Goal: Navigation & Orientation: Find specific page/section

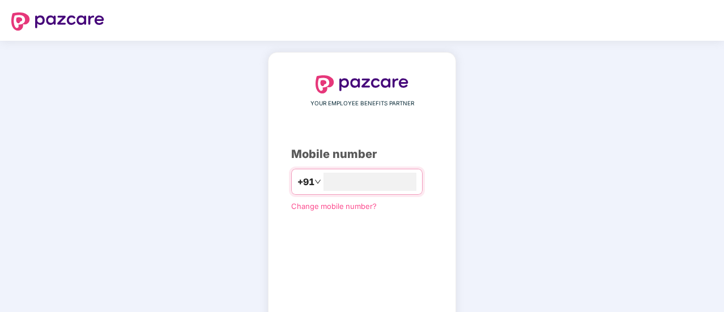
type input "**********"
click at [416, 220] on div "**********" at bounding box center [362, 208] width 142 height 266
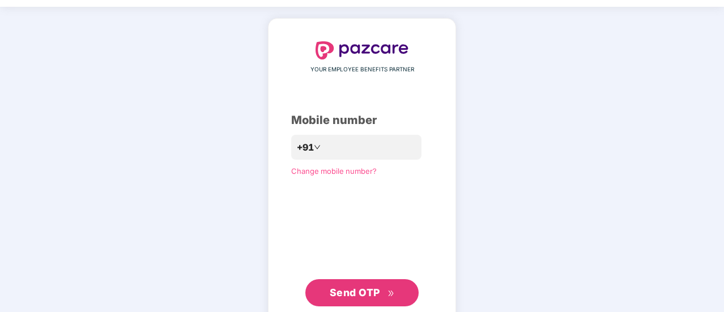
scroll to position [62, 0]
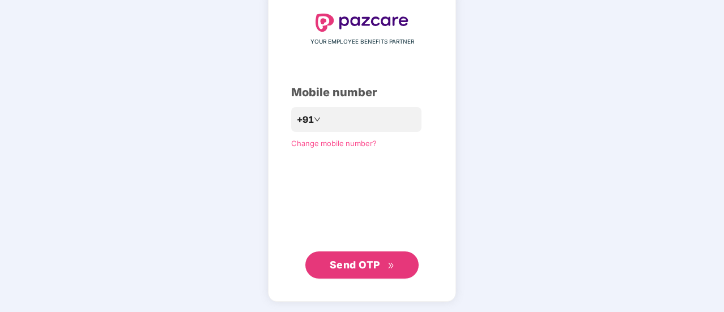
click at [369, 265] on span "Send OTP" at bounding box center [355, 265] width 50 height 12
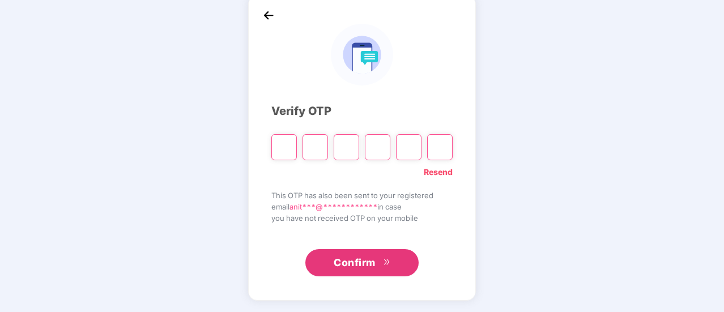
scroll to position [57, 0]
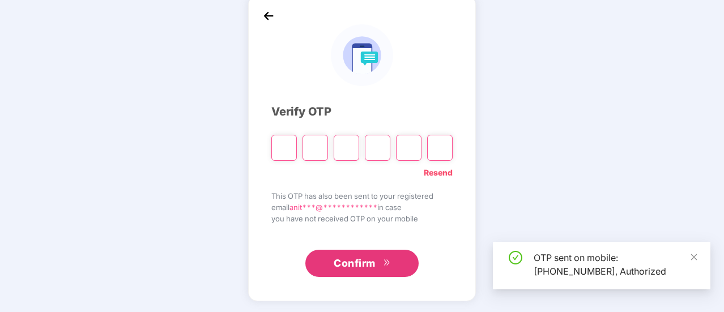
type input "*"
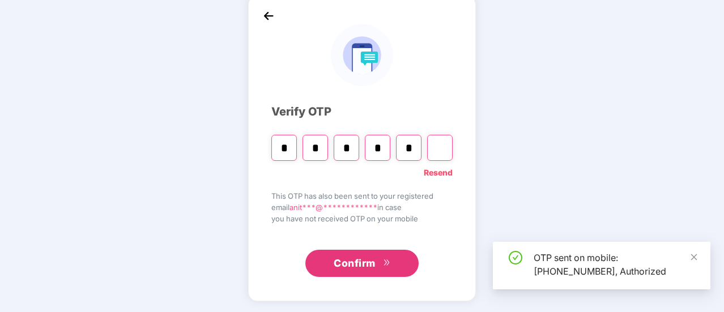
type input "*"
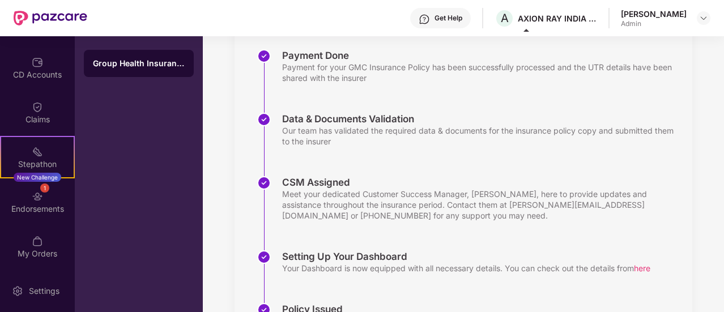
scroll to position [166, 0]
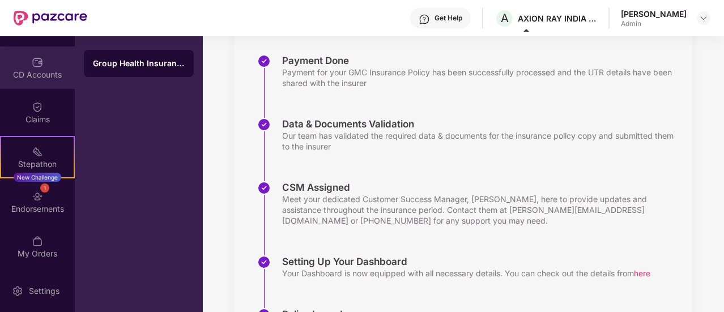
click at [45, 66] on div "CD Accounts" at bounding box center [37, 67] width 75 height 42
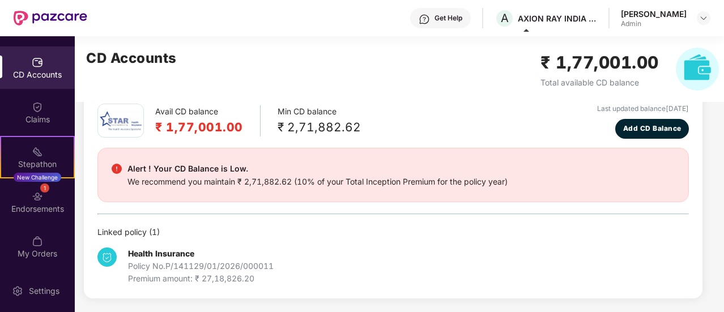
scroll to position [54, 0]
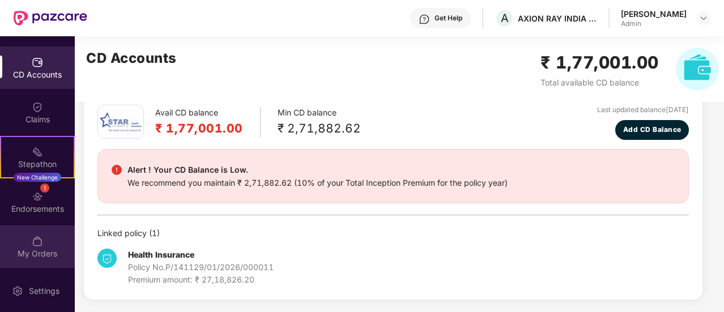
click at [33, 252] on div "My Orders" at bounding box center [37, 253] width 75 height 11
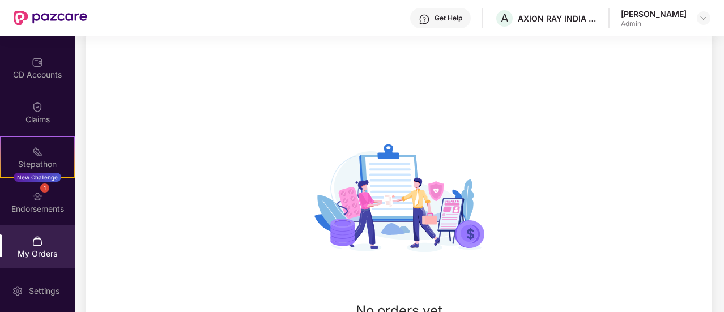
scroll to position [166, 0]
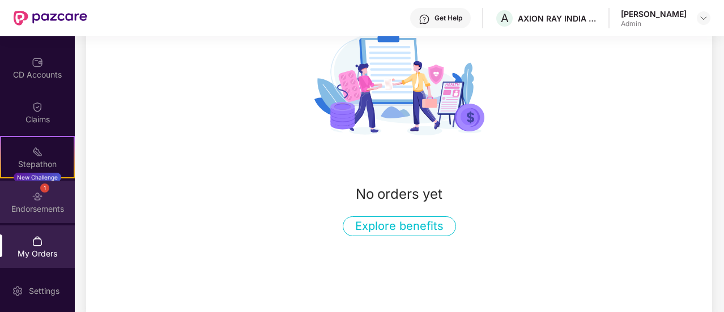
click at [38, 215] on div "1 Endorsements" at bounding box center [37, 202] width 75 height 42
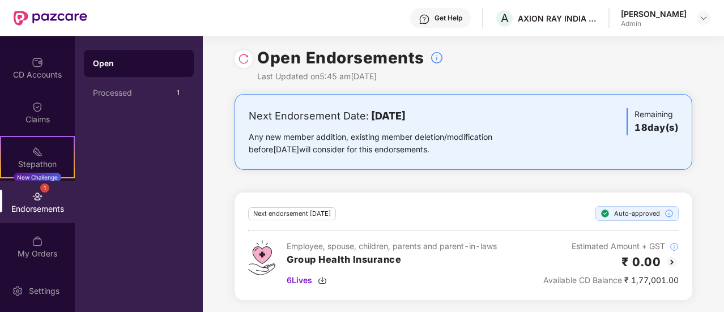
scroll to position [0, 0]
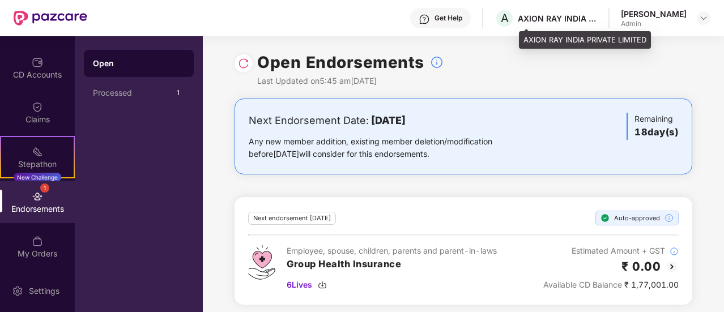
click at [552, 16] on div "AXION RAY INDIA PRIVATE LIMITED" at bounding box center [557, 18] width 79 height 11
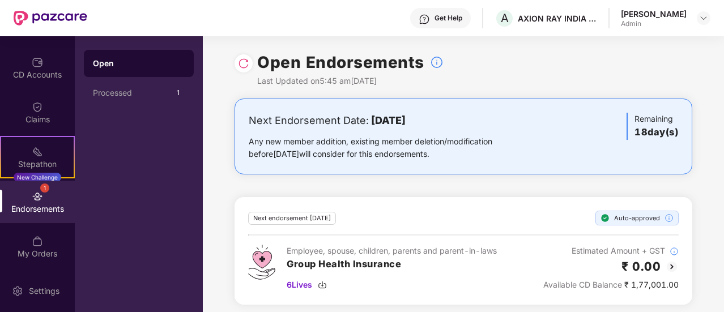
click at [665, 14] on div "[PERSON_NAME]" at bounding box center [654, 13] width 66 height 11
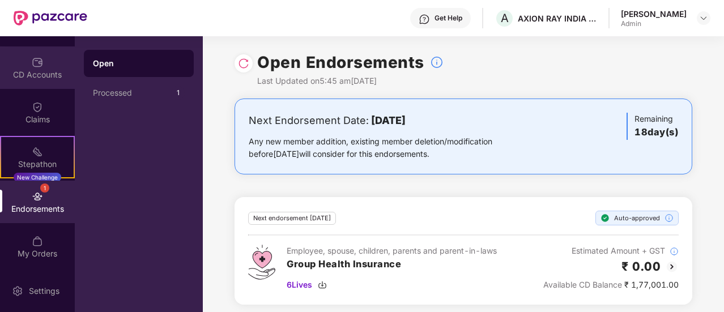
click at [36, 67] on div "CD Accounts" at bounding box center [37, 67] width 75 height 42
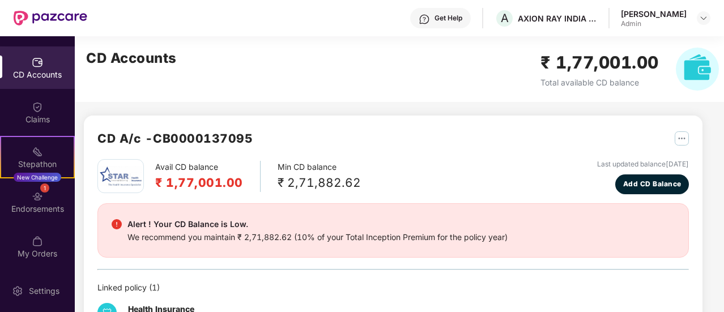
scroll to position [54, 0]
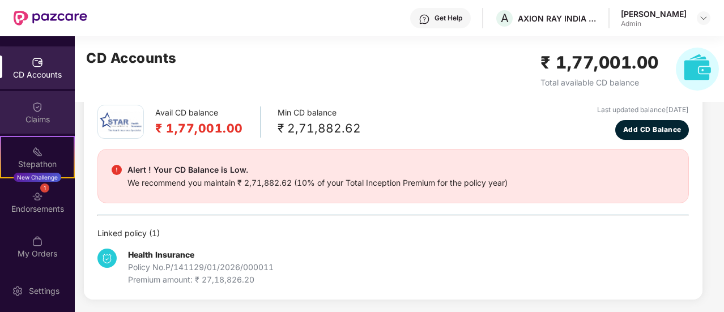
click at [31, 115] on div "Claims" at bounding box center [37, 119] width 75 height 11
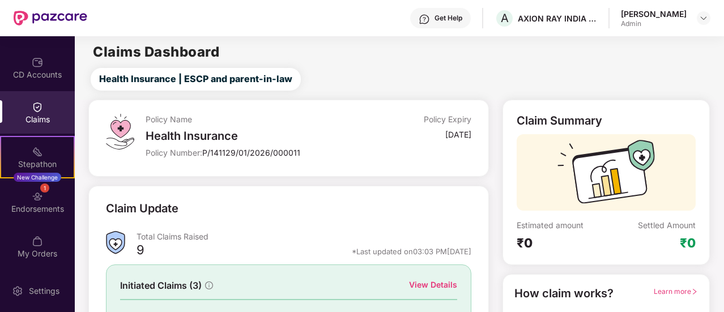
click at [658, 8] on div "[PERSON_NAME]" at bounding box center [654, 13] width 66 height 11
click at [660, 15] on div "[PERSON_NAME]" at bounding box center [654, 13] width 66 height 11
click at [26, 11] on img at bounding box center [51, 18] width 74 height 15
click at [56, 17] on img at bounding box center [51, 18] width 74 height 15
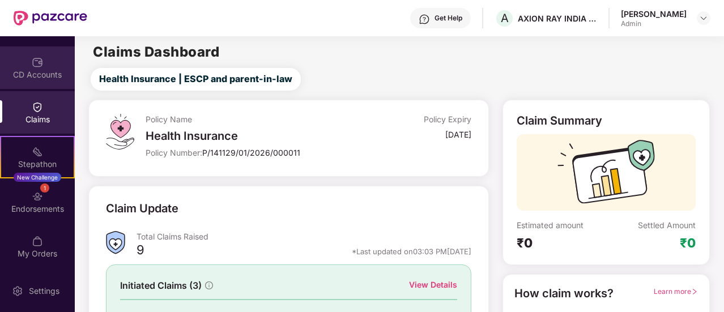
scroll to position [1, 0]
click at [42, 67] on div "CD Accounts" at bounding box center [37, 67] width 75 height 42
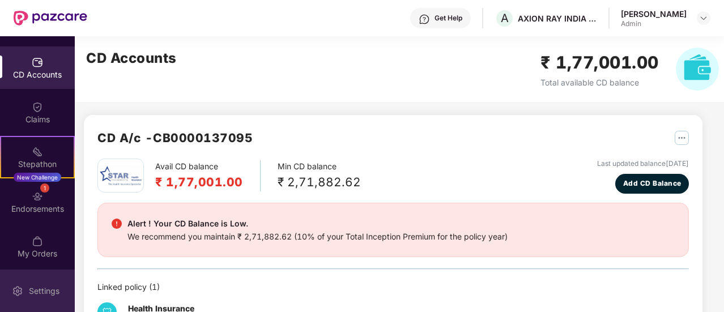
click at [48, 280] on div "Settings" at bounding box center [37, 291] width 75 height 42
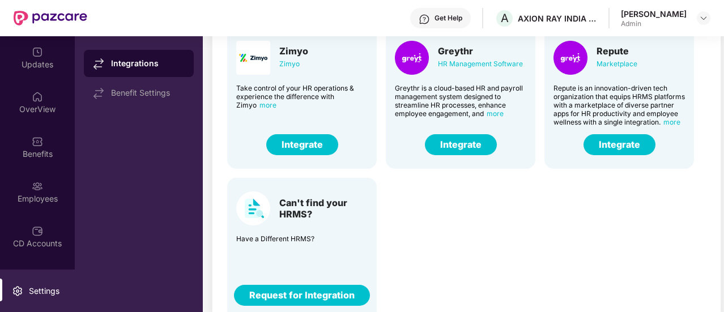
scroll to position [96, 0]
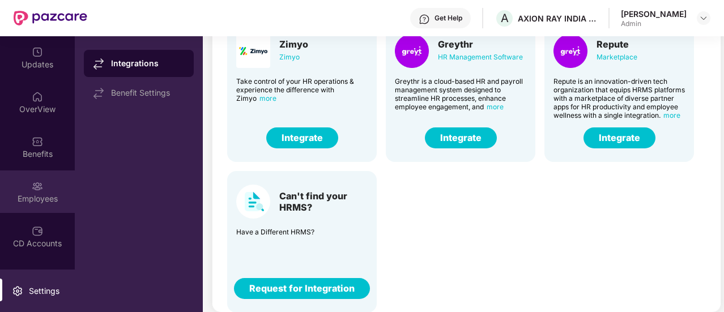
click at [41, 194] on div "Employees" at bounding box center [37, 198] width 75 height 11
